Goal: Navigation & Orientation: Go to known website

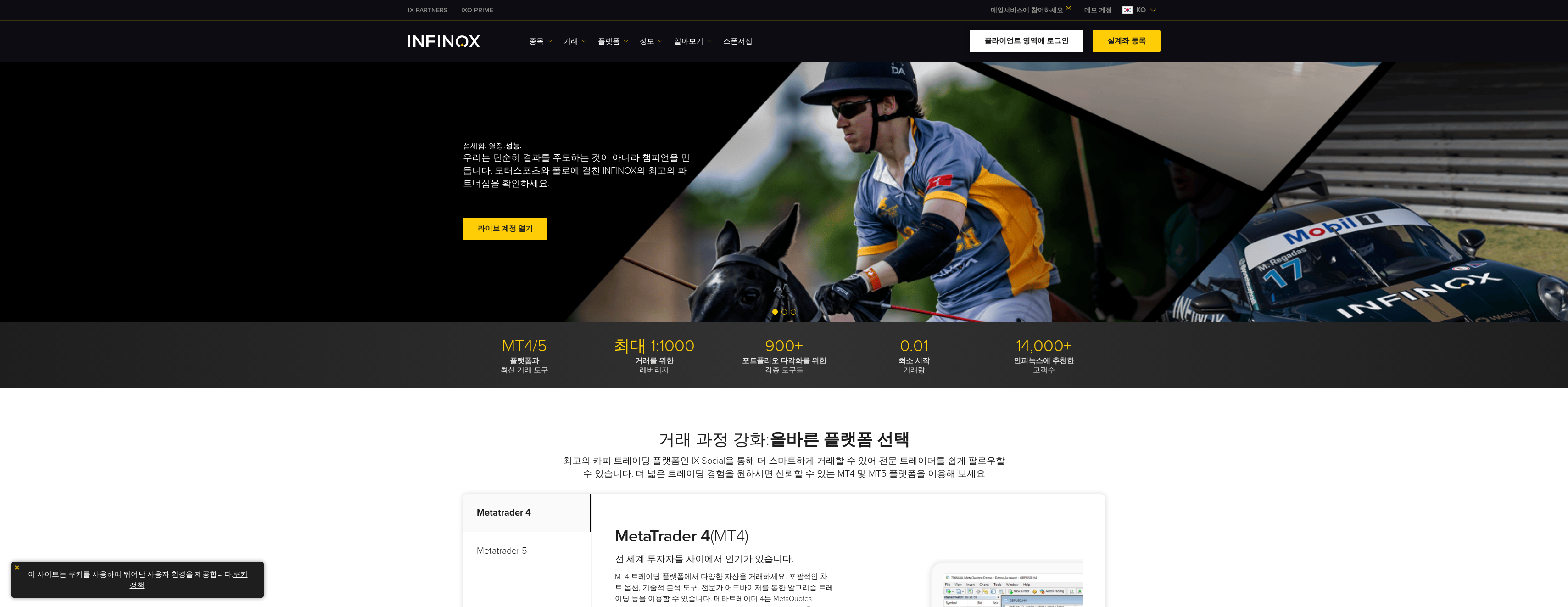
drag, startPoint x: 0, startPoint y: 0, endPoint x: 996, endPoint y: 43, distance: 996.9
click at [996, 43] on link "클라이언트 영역에 로그인" at bounding box center [1026, 41] width 114 height 23
click at [1010, 45] on link "클라이언트 영역에 로그인" at bounding box center [1026, 41] width 114 height 23
